Goal: Task Accomplishment & Management: Use online tool/utility

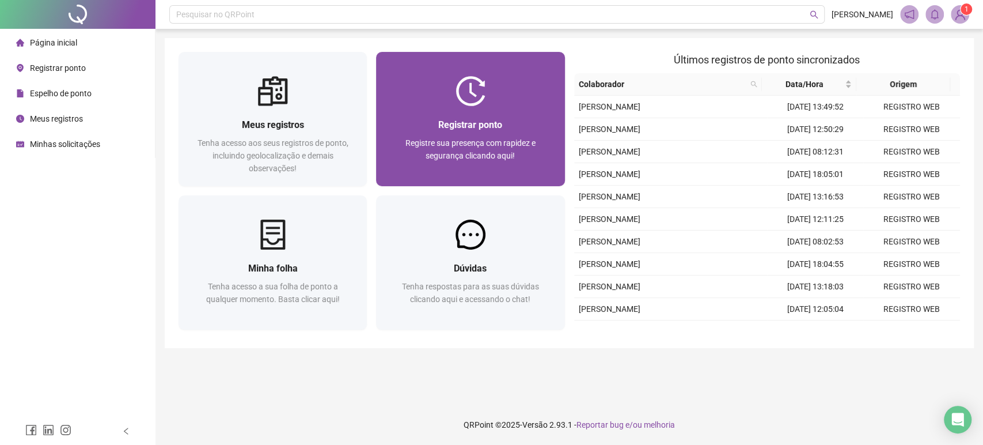
click at [461, 146] on span "Registre sua presença com rapidez e segurança clicando aqui!" at bounding box center [471, 149] width 130 height 22
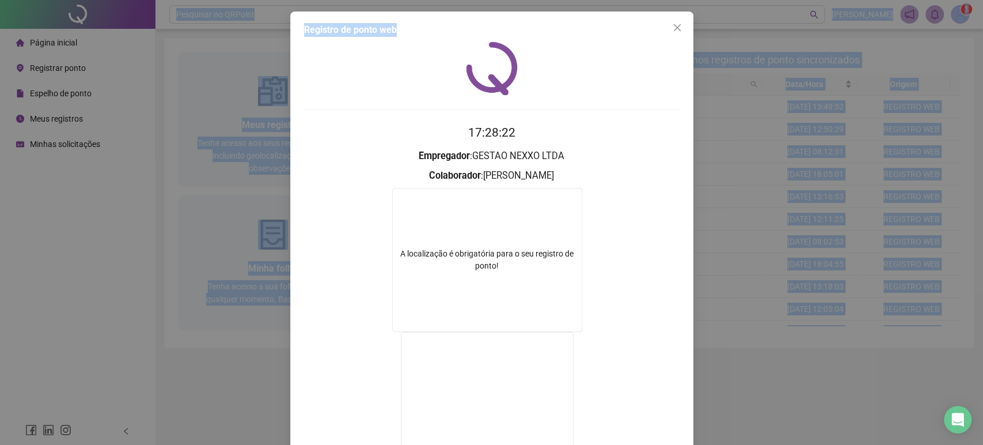
drag, startPoint x: 551, startPoint y: 27, endPoint x: 551, endPoint y: -17, distance: 43.2
click at [551, 0] on html "Página inicial Registrar ponto Espelho de ponto Meus registros Minhas solicitaç…" at bounding box center [491, 222] width 983 height 445
click at [673, 29] on icon "close" at bounding box center [676, 27] width 7 height 7
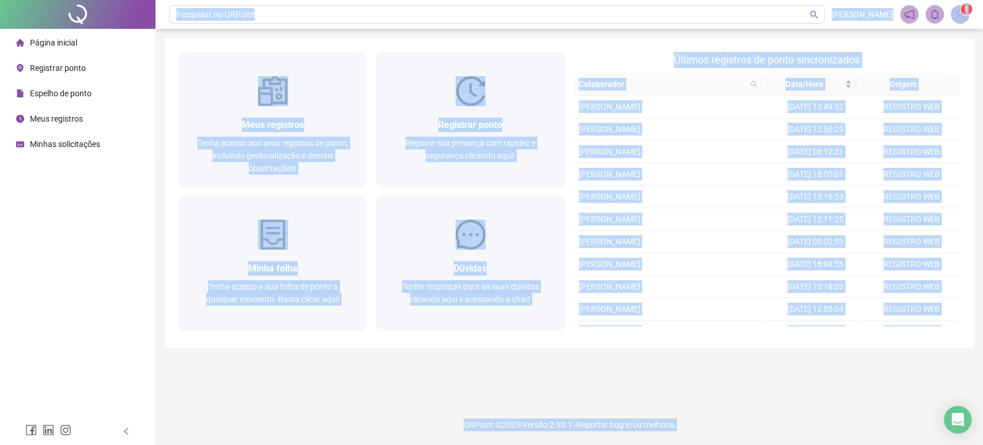
click at [396, 370] on main "Meus registros Tenha acesso aos seus registros de ponto, incluindo geolocalizaç…" at bounding box center [569, 216] width 809 height 357
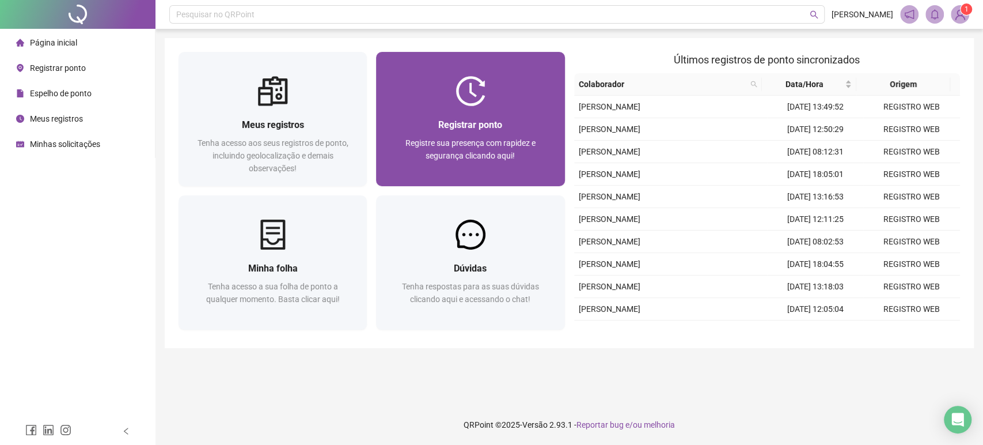
click at [487, 107] on div "Registrar ponto Registre sua presença com rapidez e segurança clicando aqui!" at bounding box center [470, 146] width 188 height 80
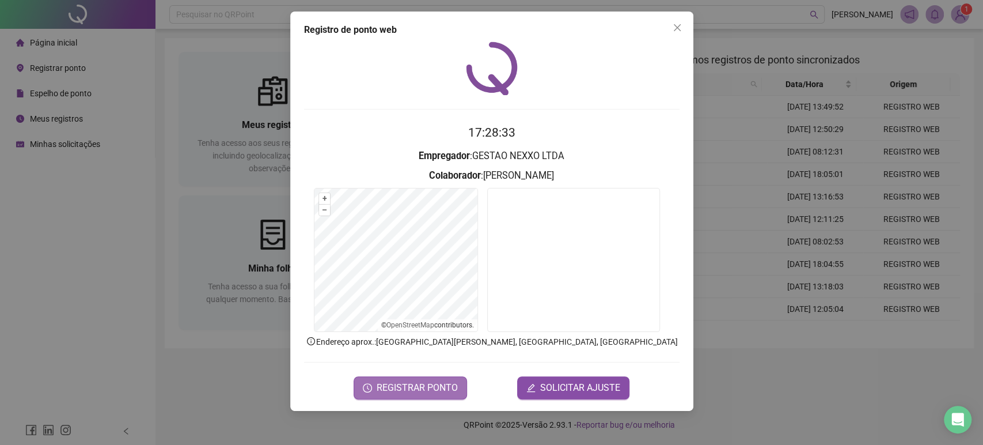
click at [421, 392] on span "REGISTRAR PONTO" at bounding box center [417, 388] width 81 height 14
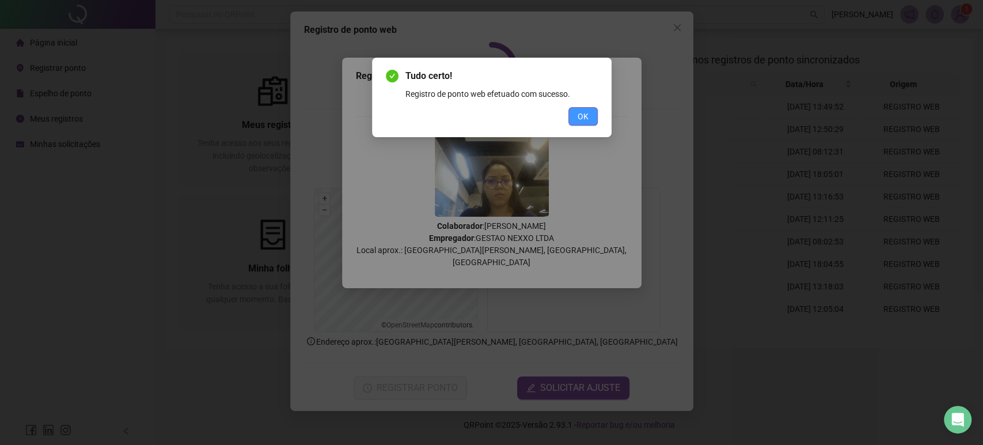
click at [595, 112] on button "OK" at bounding box center [583, 116] width 29 height 18
